Goal: Task Accomplishment & Management: Complete application form

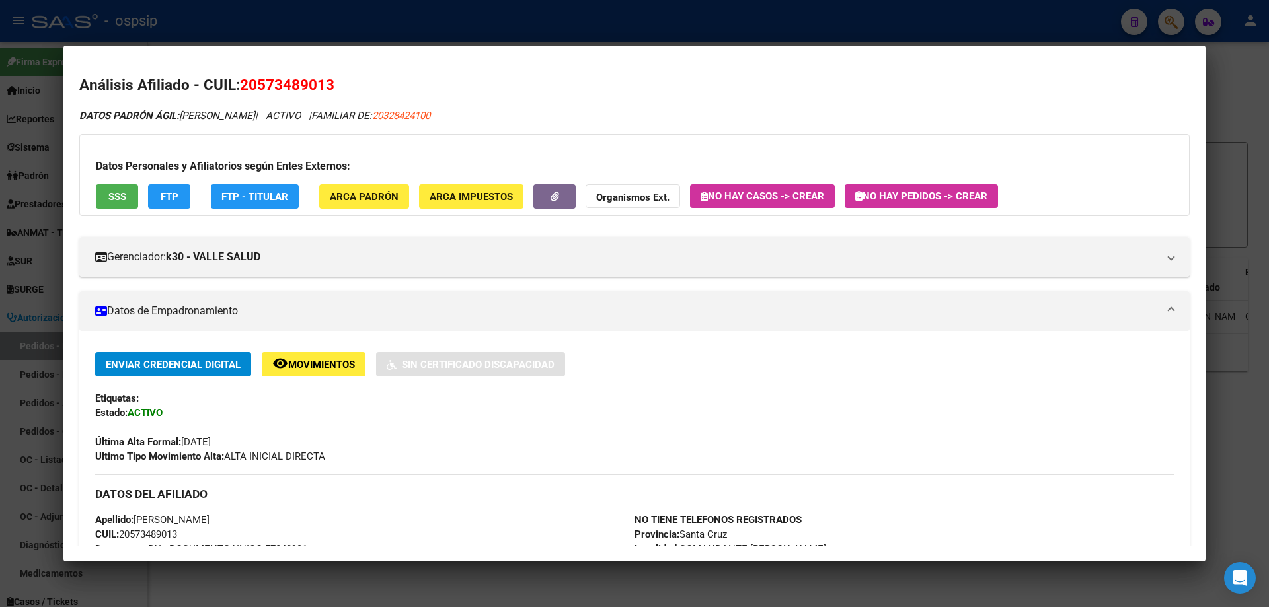
scroll to position [132, 0]
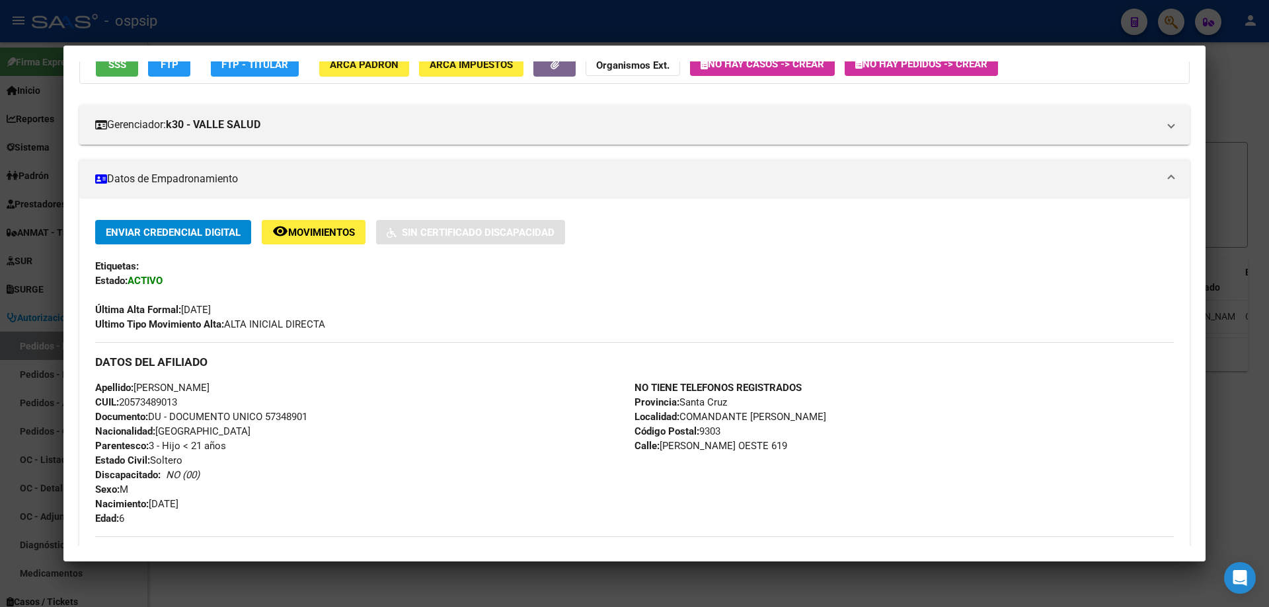
click at [423, 29] on div at bounding box center [634, 303] width 1269 height 607
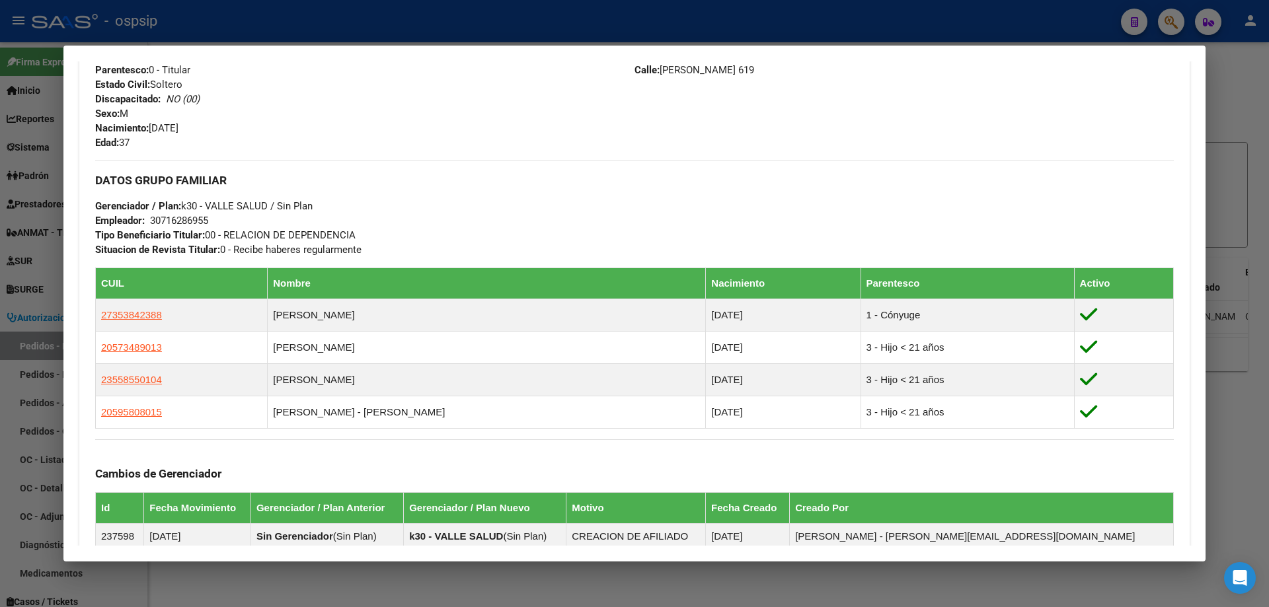
scroll to position [331, 0]
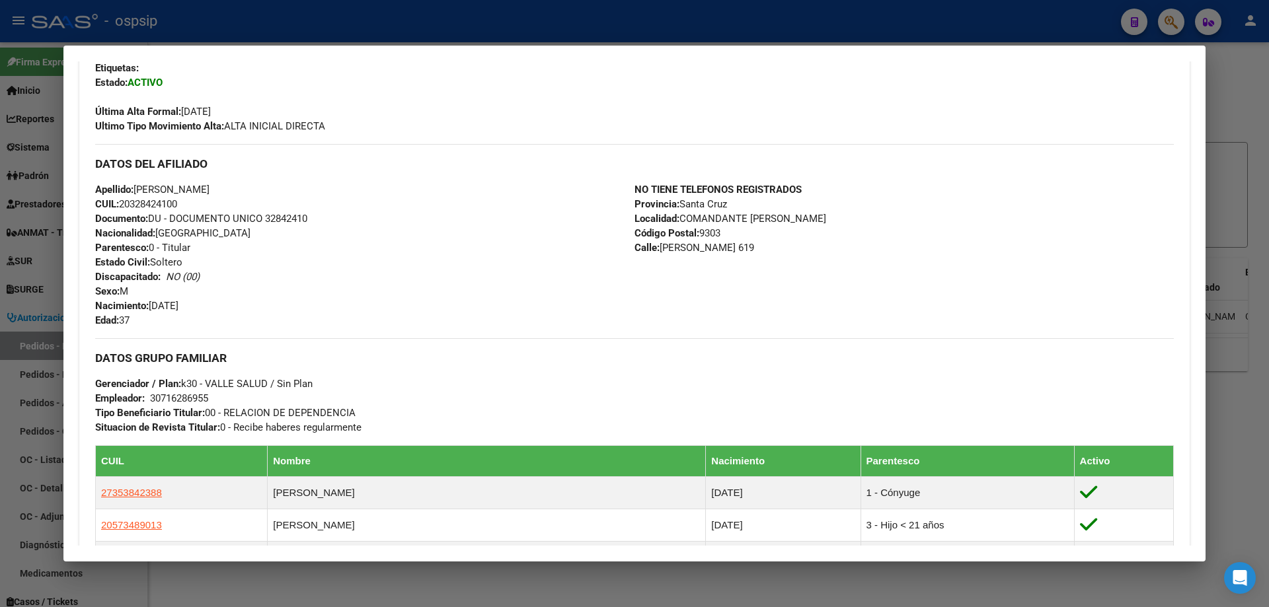
drag, startPoint x: 479, startPoint y: 22, endPoint x: 403, endPoint y: 120, distance: 123.9
click at [477, 22] on div at bounding box center [634, 303] width 1269 height 607
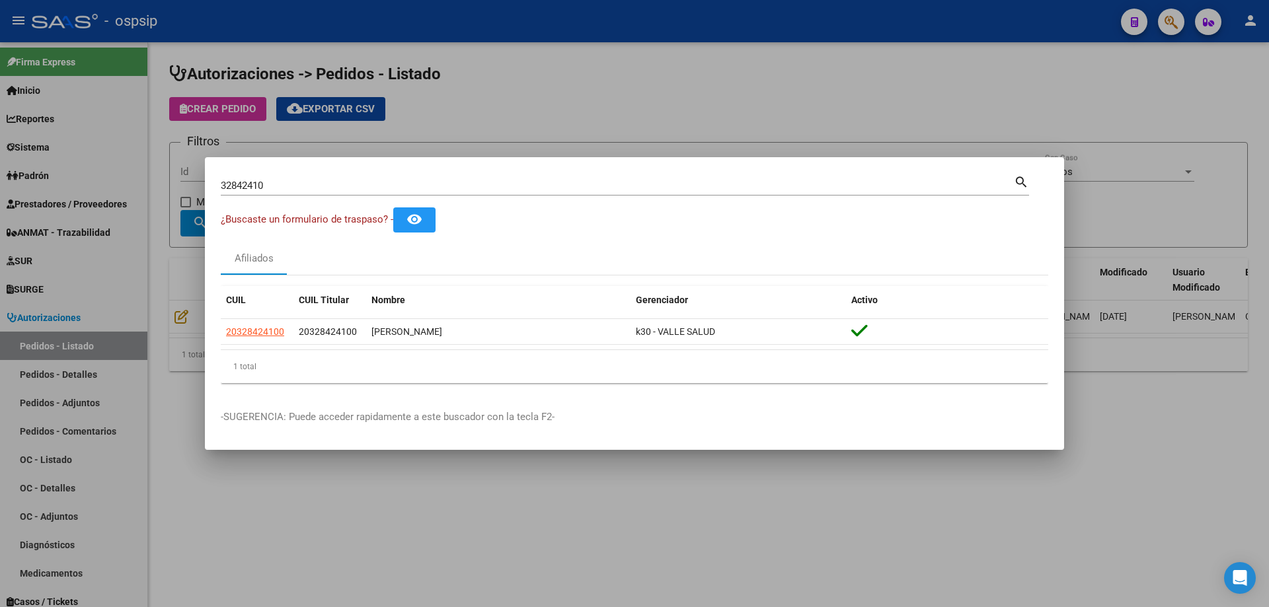
click at [265, 192] on div "32842410 Buscar (apellido, dni, [PERSON_NAME], [PERSON_NAME], cuit, obra social)" at bounding box center [617, 186] width 793 height 20
drag, startPoint x: 270, startPoint y: 188, endPoint x: 212, endPoint y: 186, distance: 57.6
click at [212, 186] on mat-dialog-content "32842410 Buscar (apellido, dni, cuil, nro traspaso, cuit, obra social) search ¿…" at bounding box center [634, 283] width 859 height 221
type input "16585783"
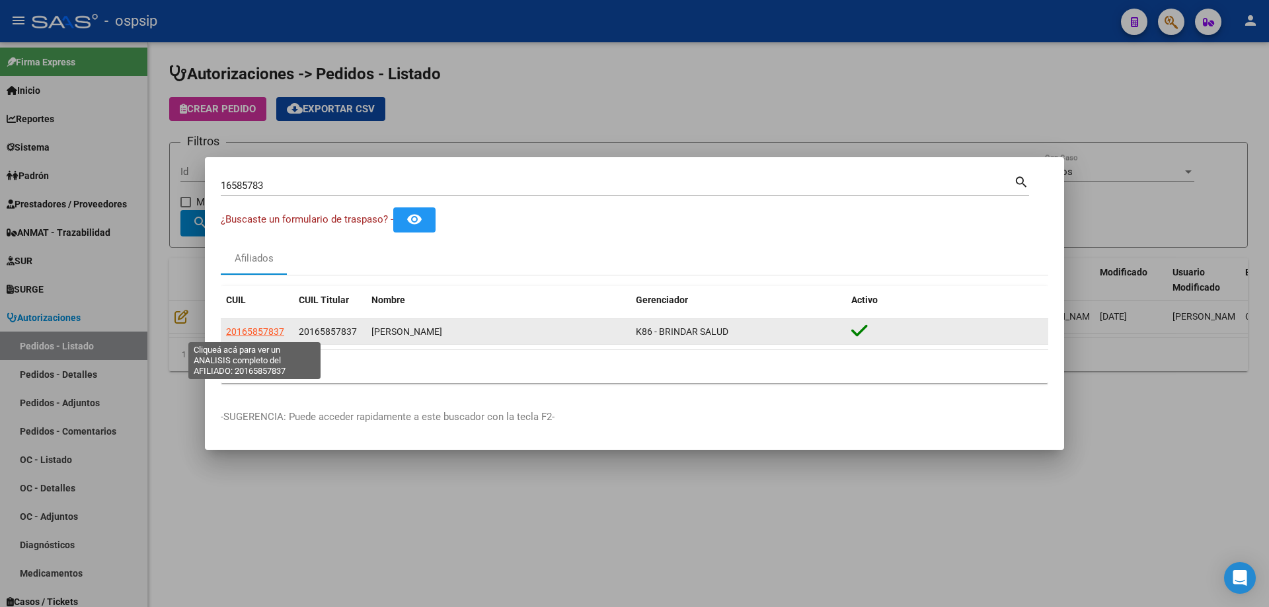
click at [249, 335] on span "20165857837" at bounding box center [255, 332] width 58 height 11
type textarea "20165857837"
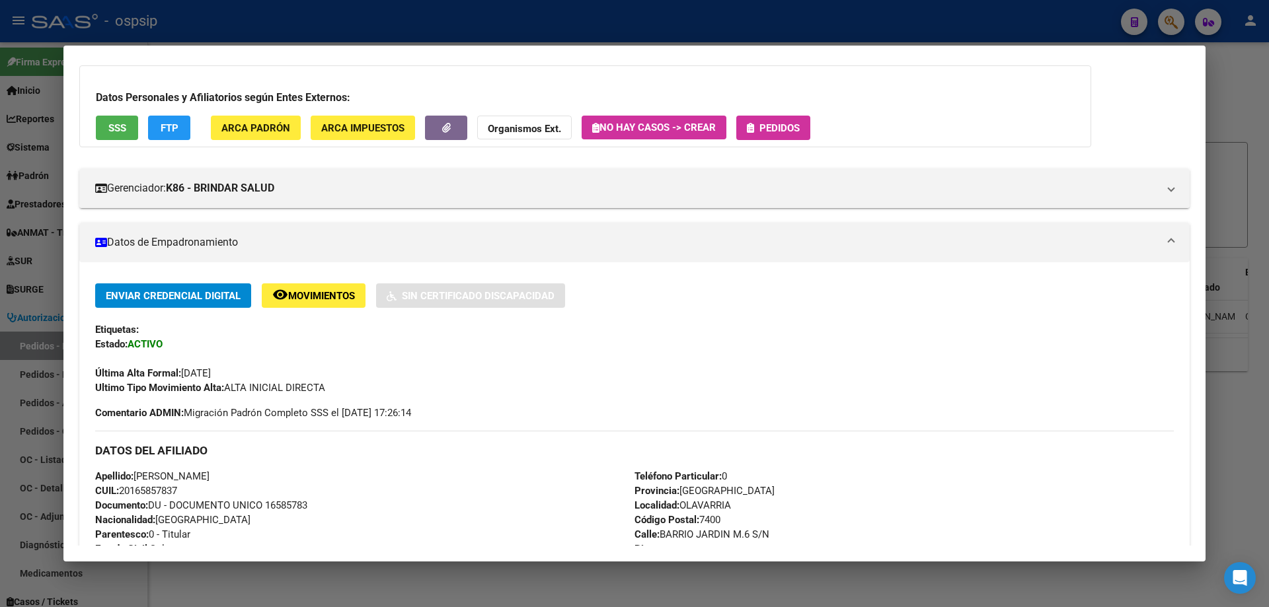
scroll to position [198, 0]
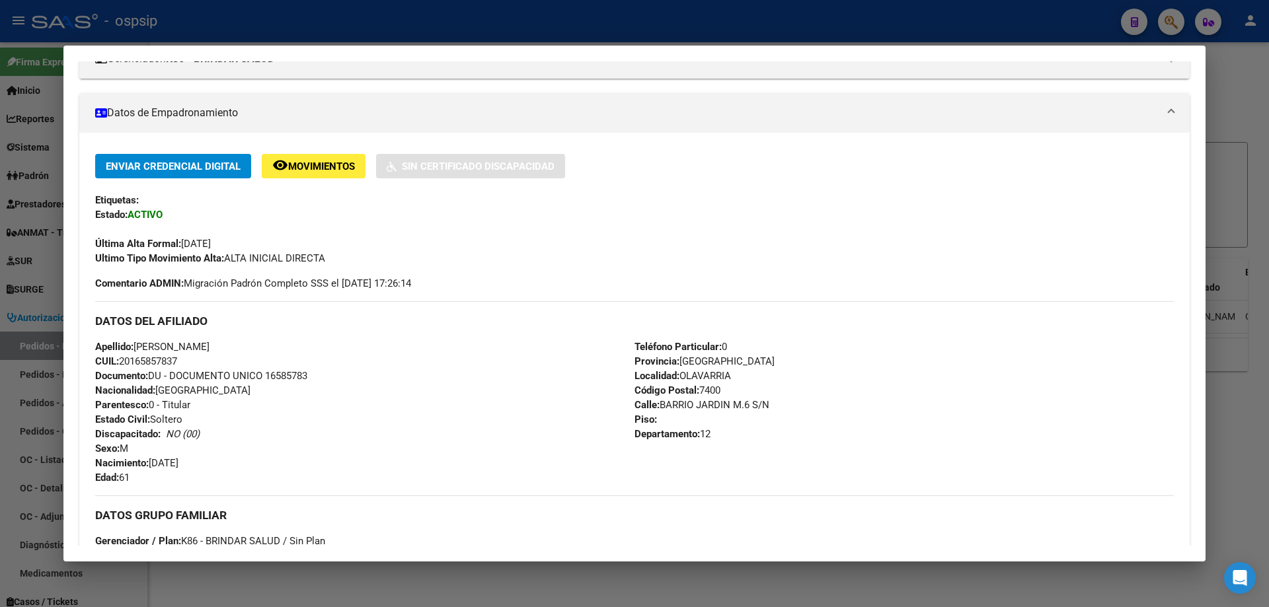
click at [336, 28] on div at bounding box center [634, 303] width 1269 height 607
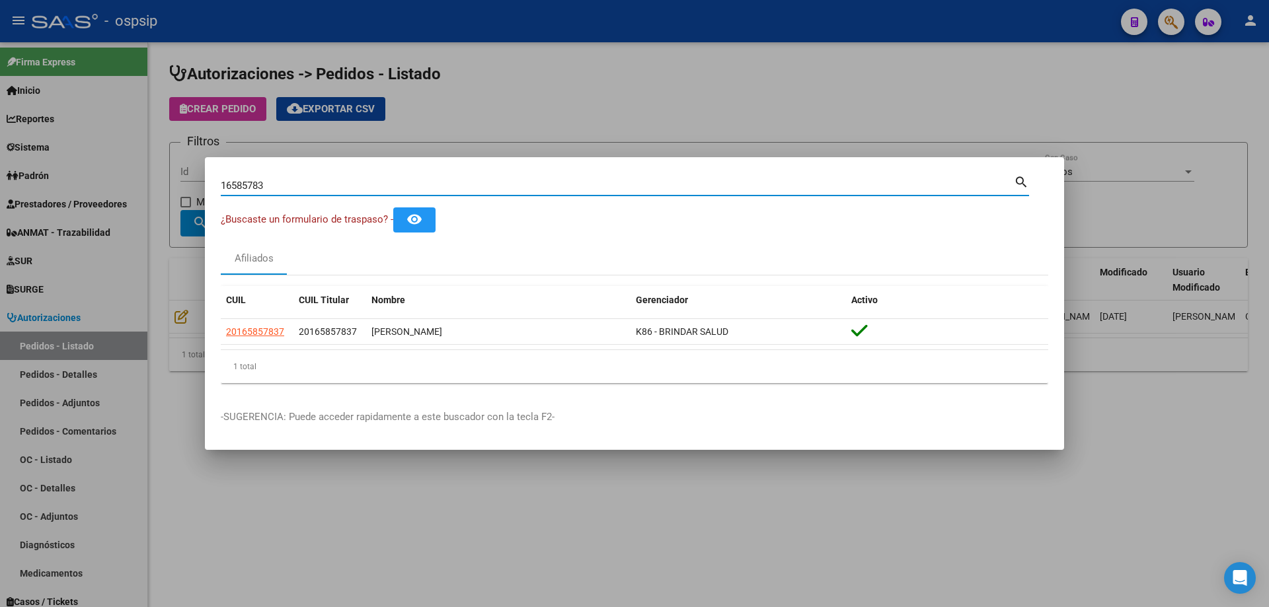
drag, startPoint x: 272, startPoint y: 180, endPoint x: 208, endPoint y: 186, distance: 64.4
click at [208, 186] on mat-dialog-content "16585783 Buscar (apellido, dni, cuil, nro traspaso, cuit, obra social) search ¿…" at bounding box center [634, 283] width 859 height 221
type input "48769164"
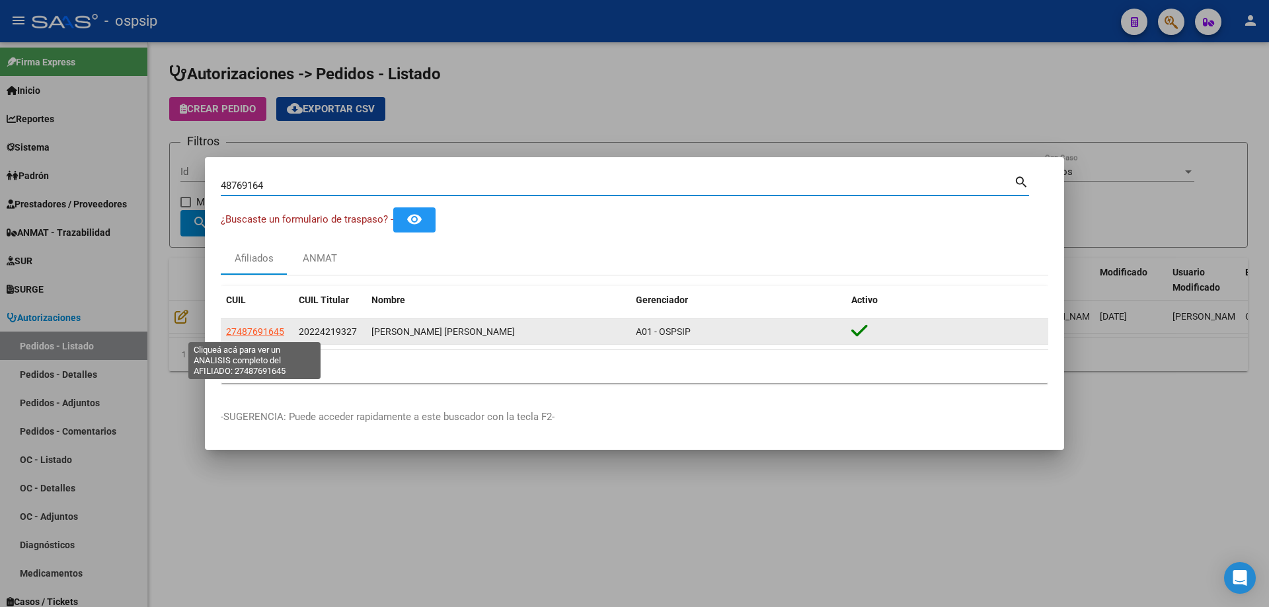
click at [245, 334] on span "27487691645" at bounding box center [255, 332] width 58 height 11
type textarea "27487691645"
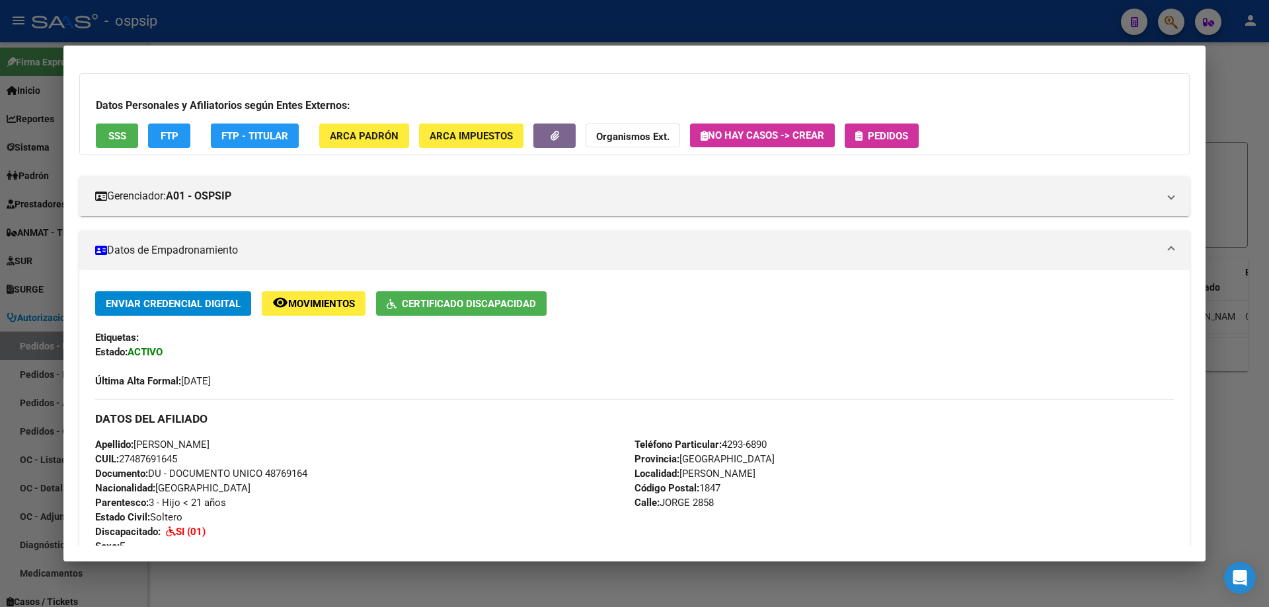
scroll to position [132, 0]
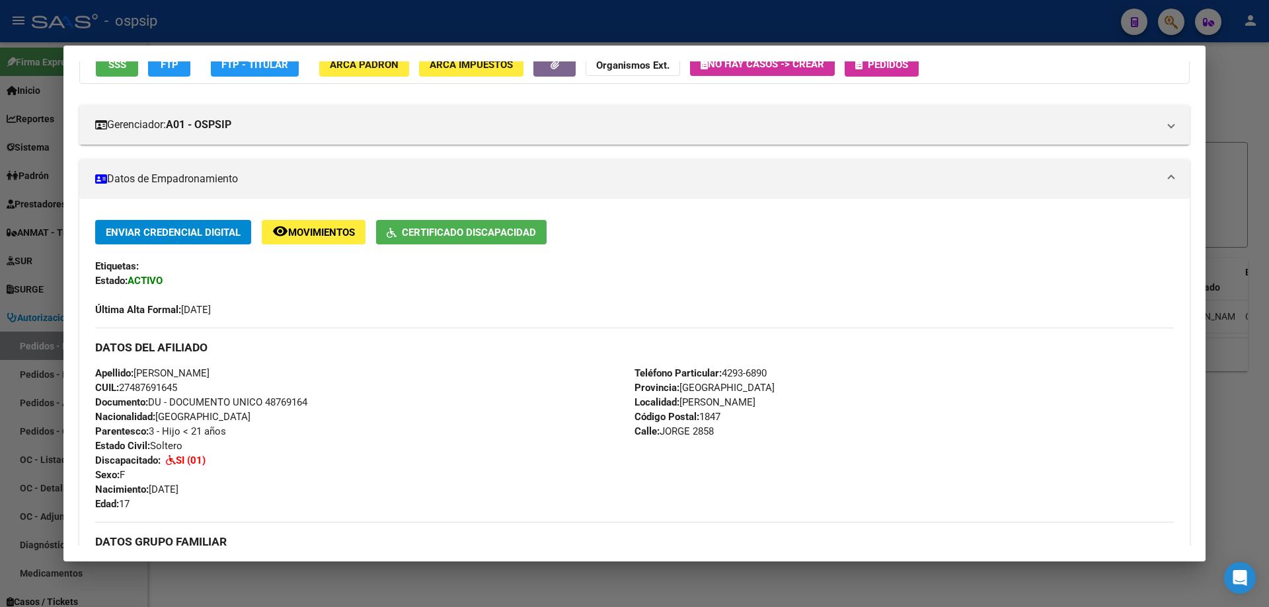
drag, startPoint x: 184, startPoint y: 388, endPoint x: 122, endPoint y: 386, distance: 62.2
click at [122, 386] on div "Apellido: [PERSON_NAME] CUIL: 27487691645 Documento: DU - DOCUMENTO UNICO 48769…" at bounding box center [364, 438] width 539 height 145
copy span "27487691645"
click at [519, 20] on div at bounding box center [634, 303] width 1269 height 607
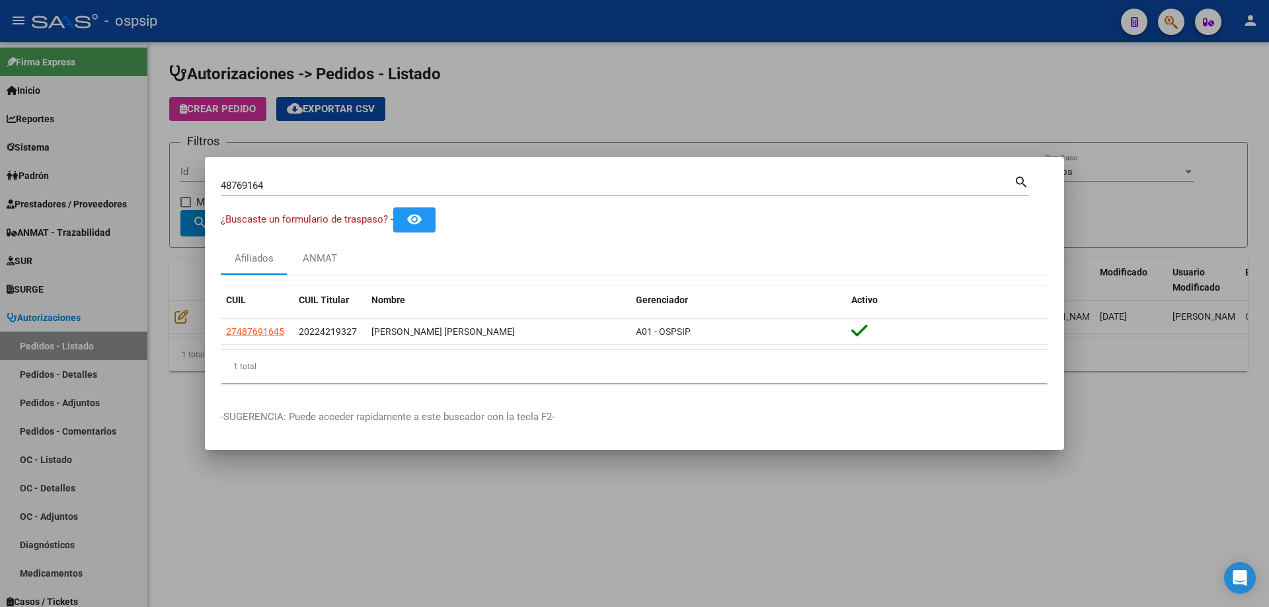
click at [473, 102] on div at bounding box center [634, 303] width 1269 height 607
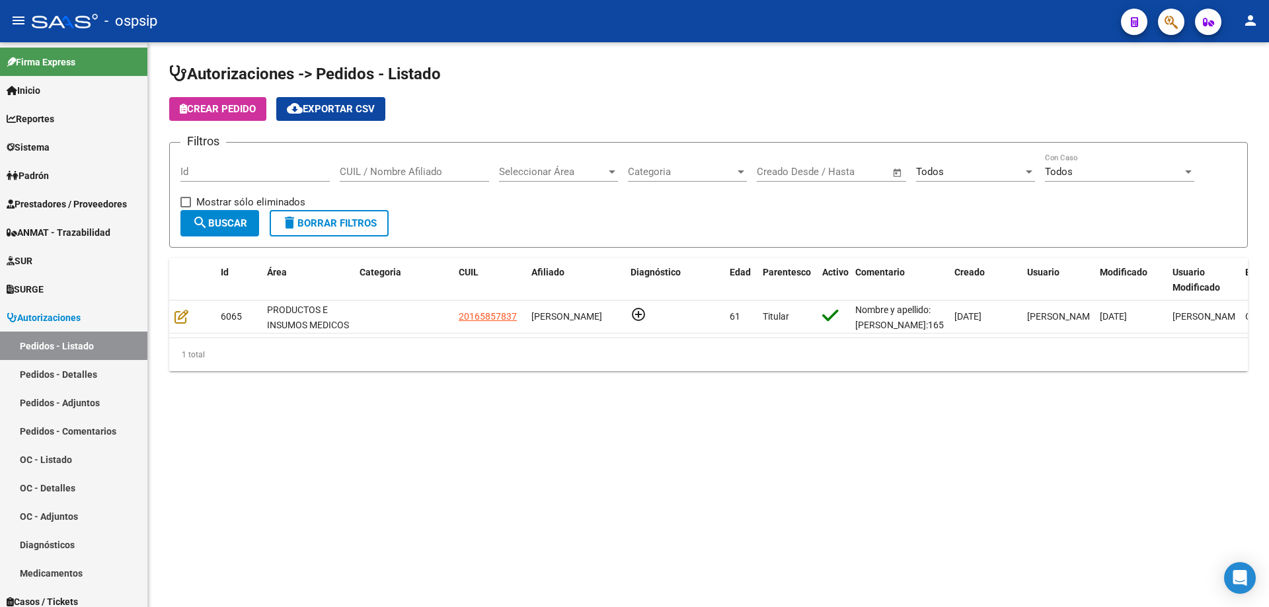
click at [375, 165] on div "CUIL / Nombre Afiliado" at bounding box center [414, 167] width 149 height 28
click at [382, 170] on input "CUIL / Nombre Afiliado" at bounding box center [414, 172] width 149 height 12
paste input "27487691645"
type input "27487691645"
click at [219, 221] on span "search Buscar" at bounding box center [219, 223] width 55 height 12
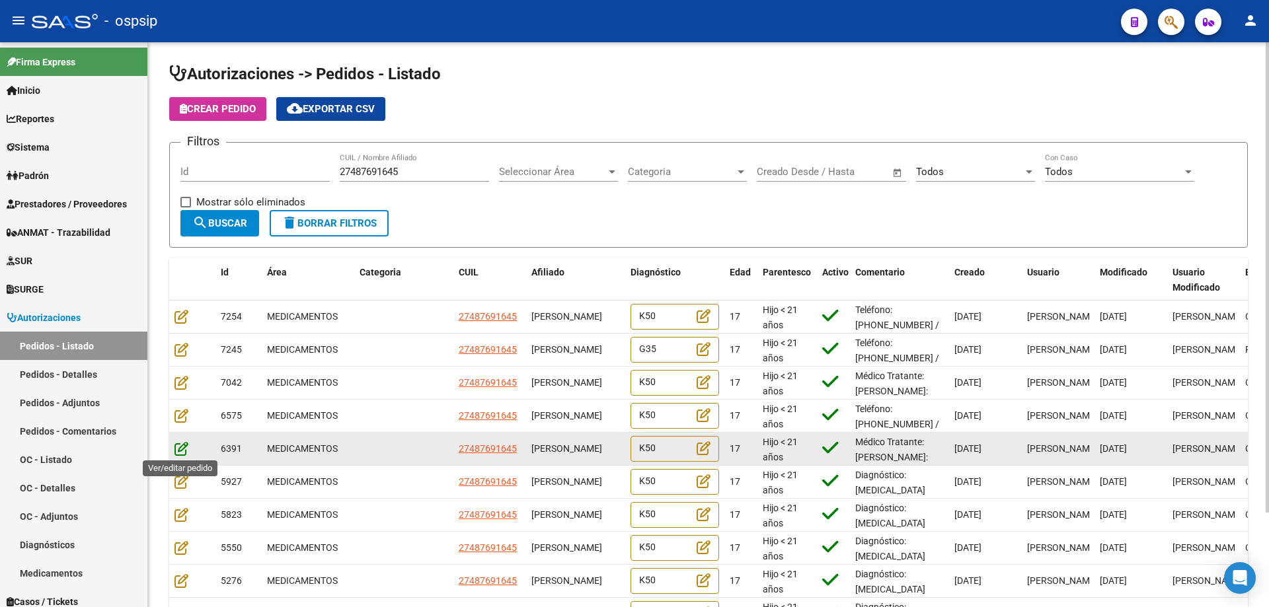
click at [187, 449] on icon at bounding box center [182, 449] width 14 height 15
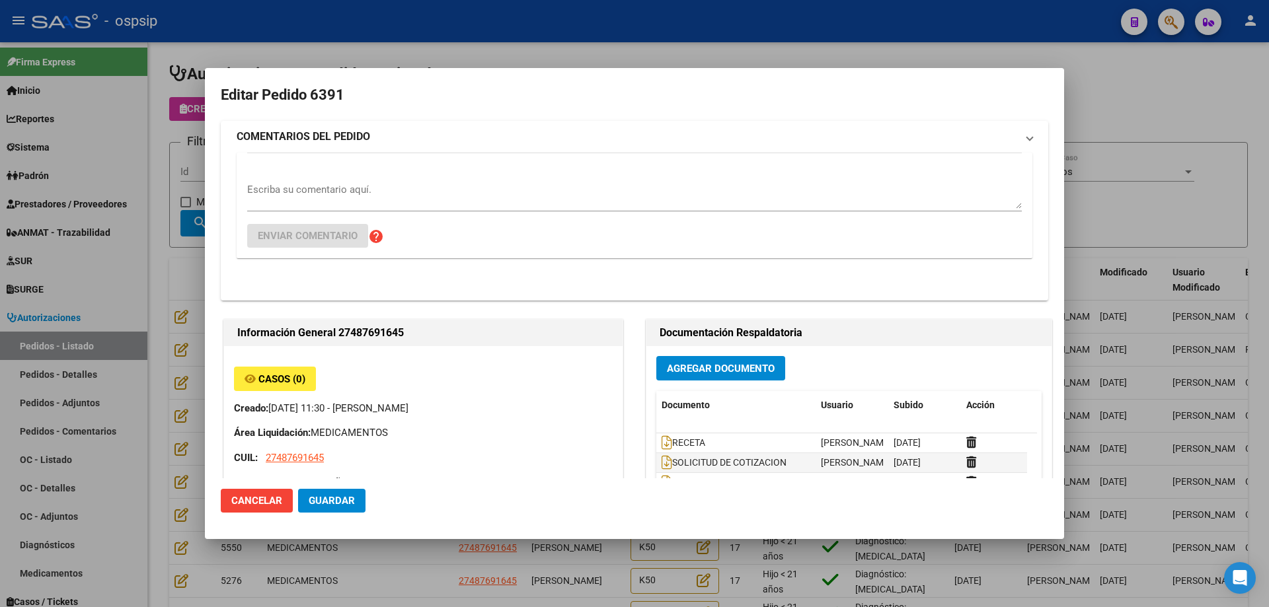
type input "[GEOGRAPHIC_DATA], [PERSON_NAME] 2858"
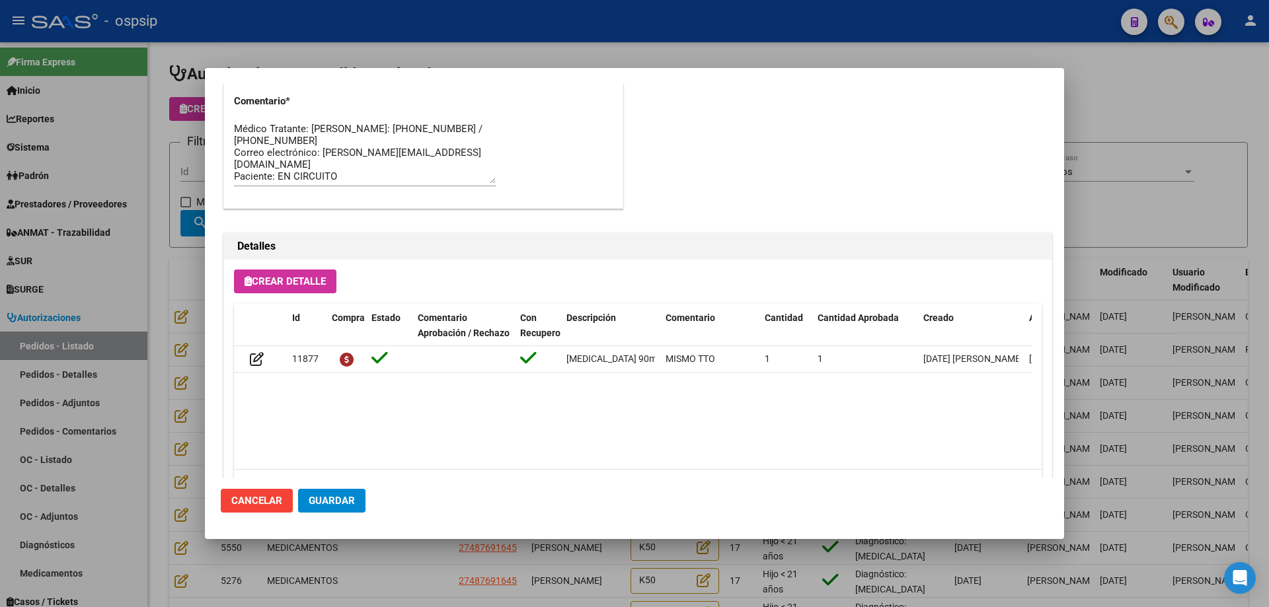
scroll to position [859, 0]
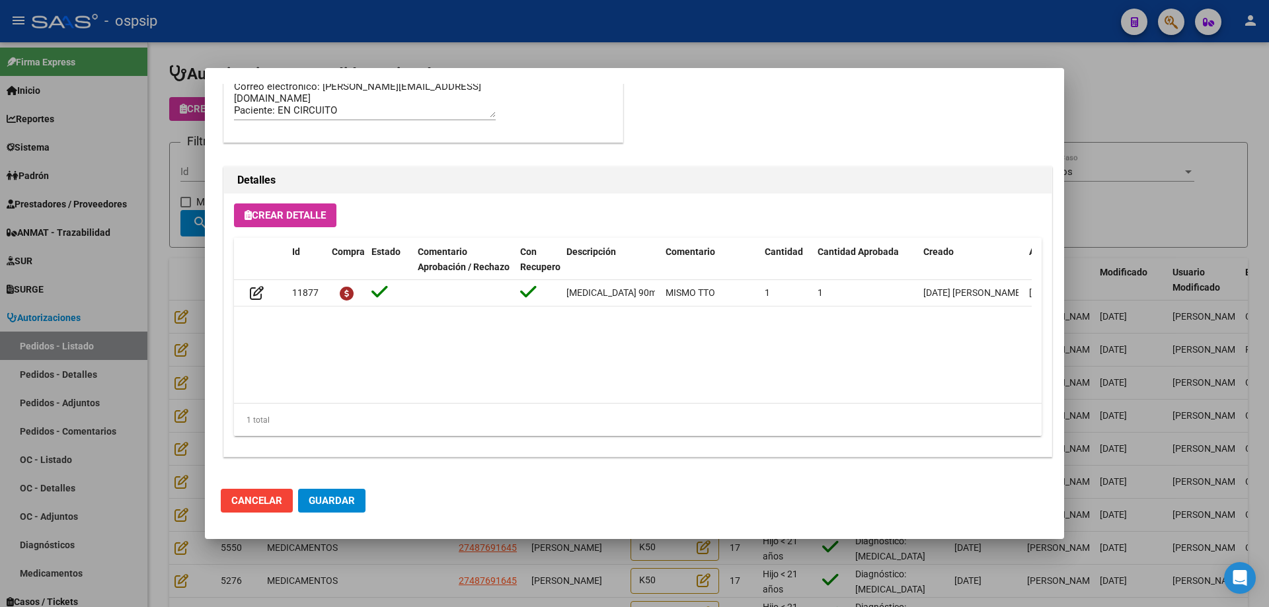
click at [987, 39] on div at bounding box center [634, 303] width 1269 height 607
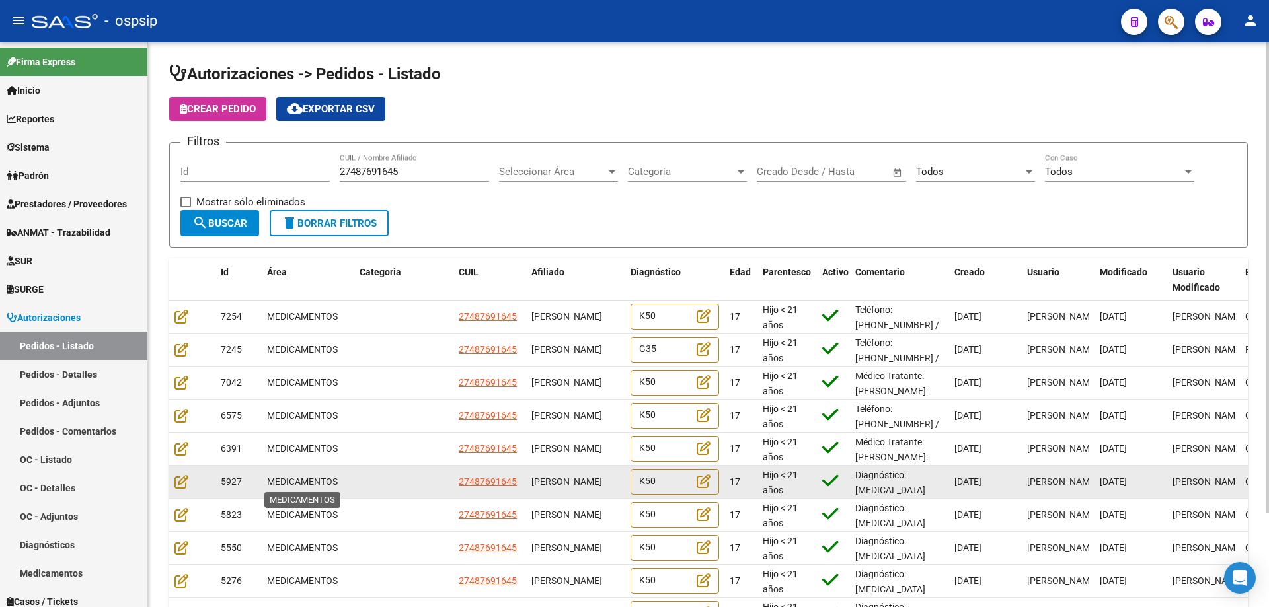
scroll to position [66, 0]
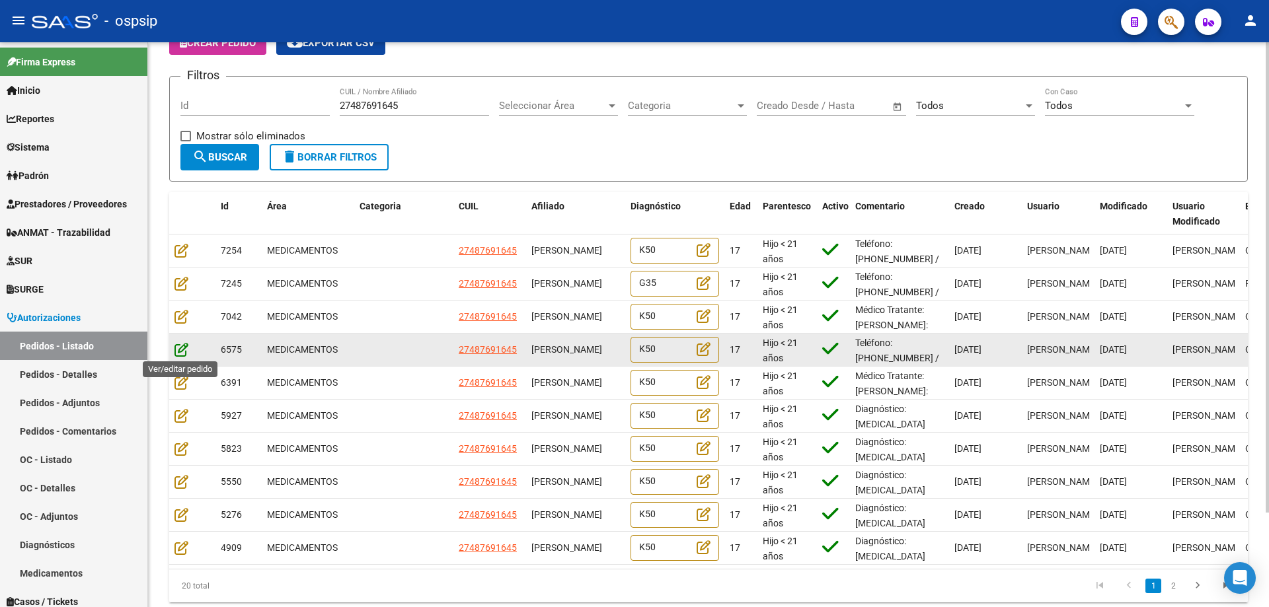
click at [178, 348] on icon at bounding box center [182, 349] width 14 height 15
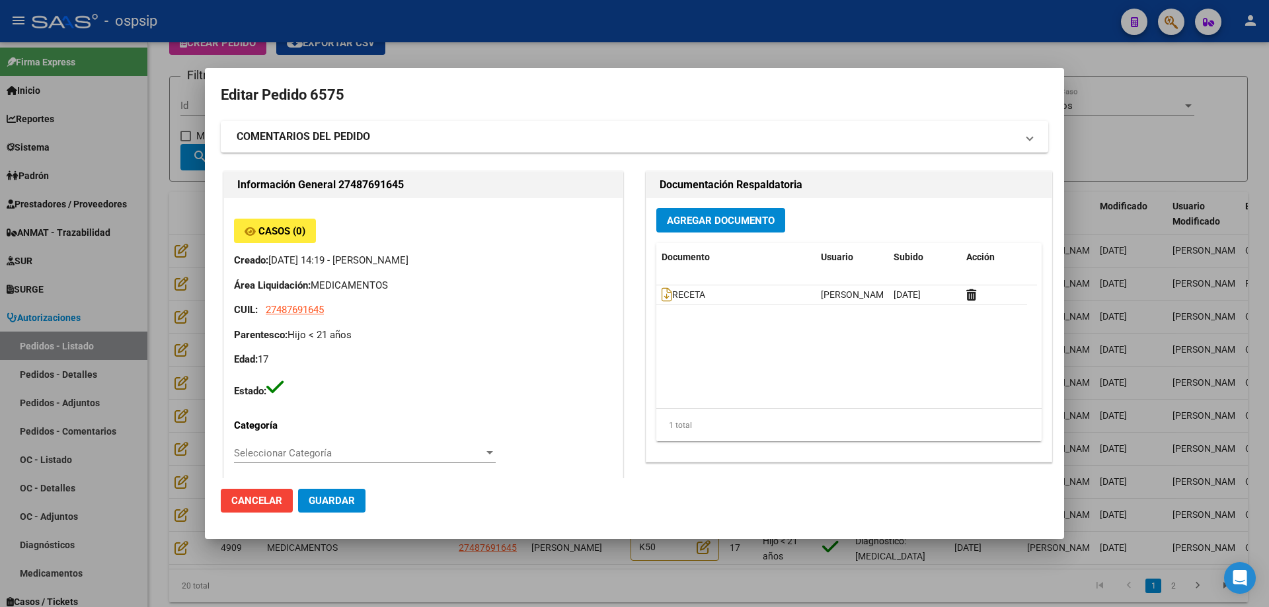
type input "[GEOGRAPHIC_DATA], [PERSON_NAME] 2858"
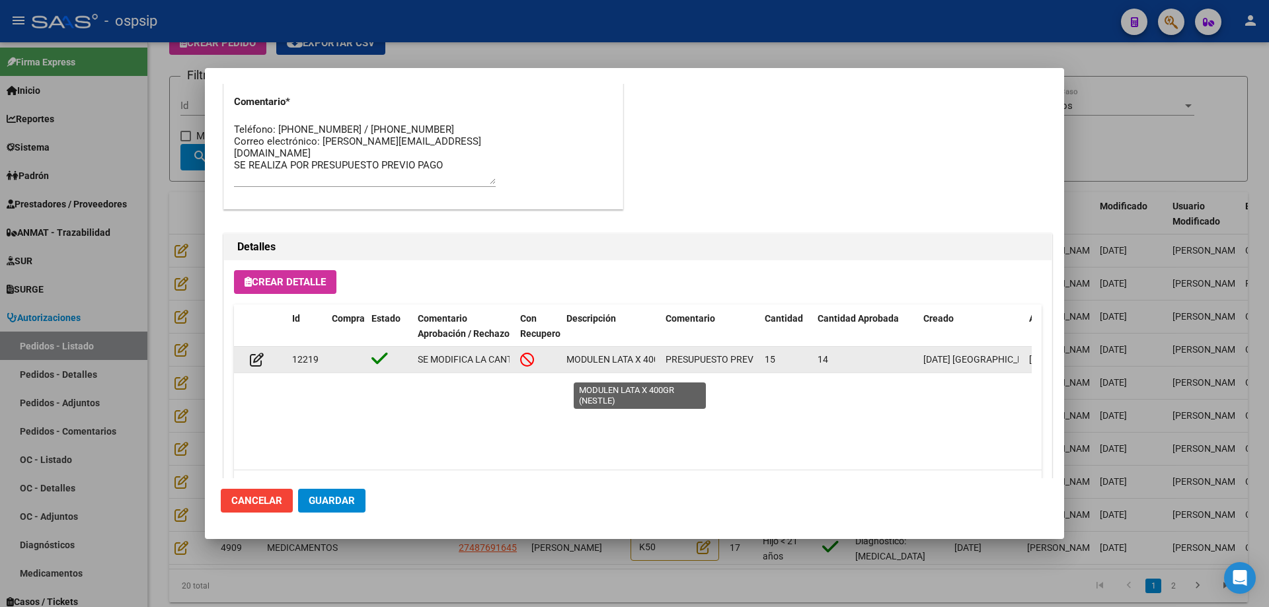
scroll to position [793, 0]
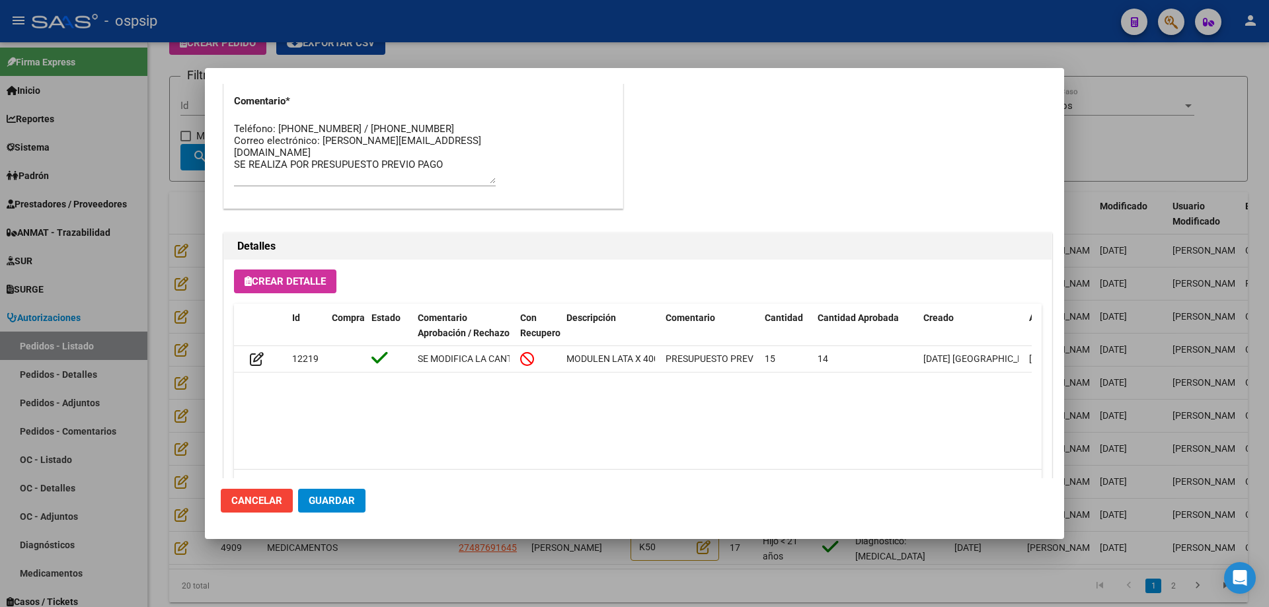
click at [730, 41] on div at bounding box center [634, 303] width 1269 height 607
